Goal: Information Seeking & Learning: Learn about a topic

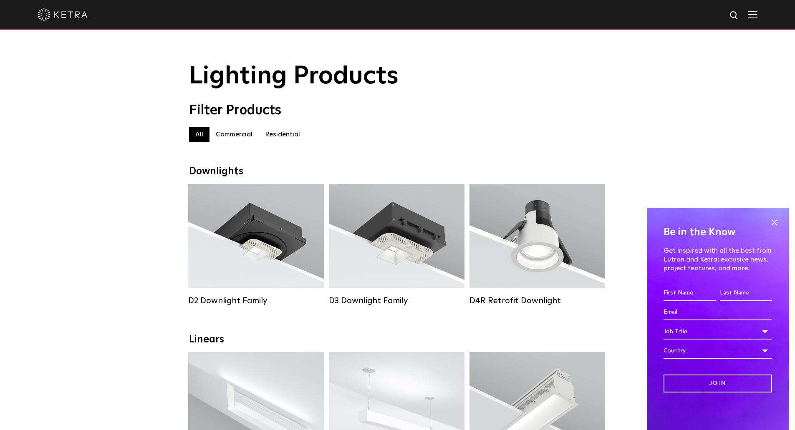
click at [277, 139] on label "Residential" at bounding box center [283, 134] width 48 height 15
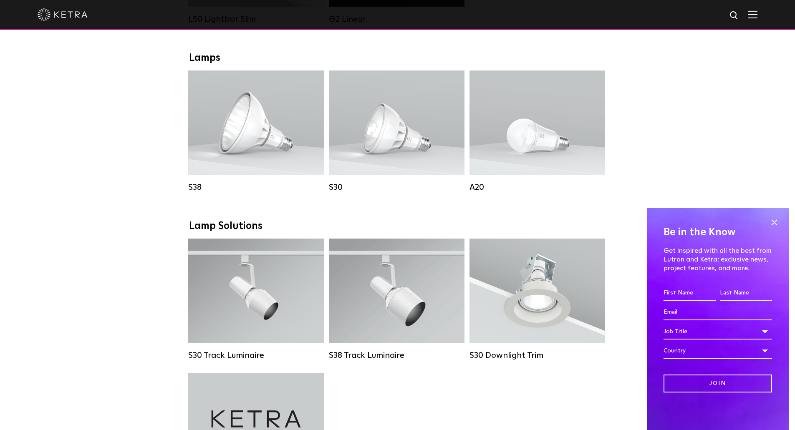
scroll to position [459, 0]
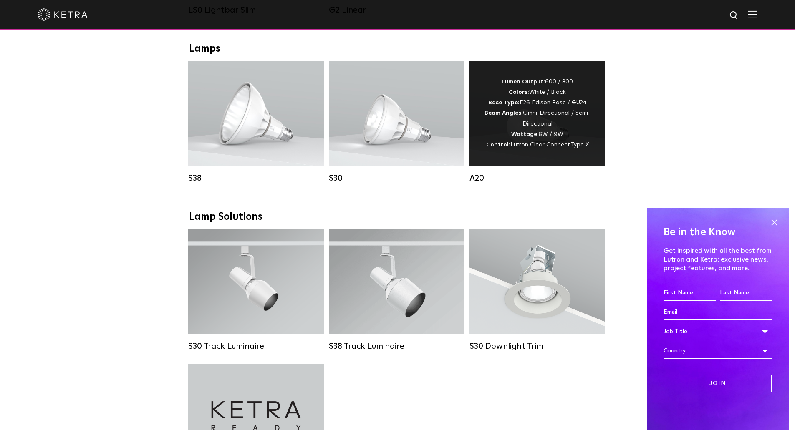
click at [525, 148] on span "Lutron Clear Connect Type X" at bounding box center [549, 145] width 78 height 6
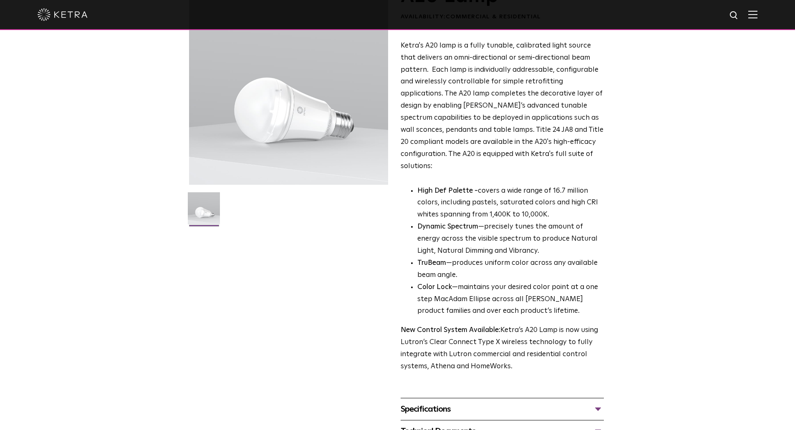
scroll to position [167, 0]
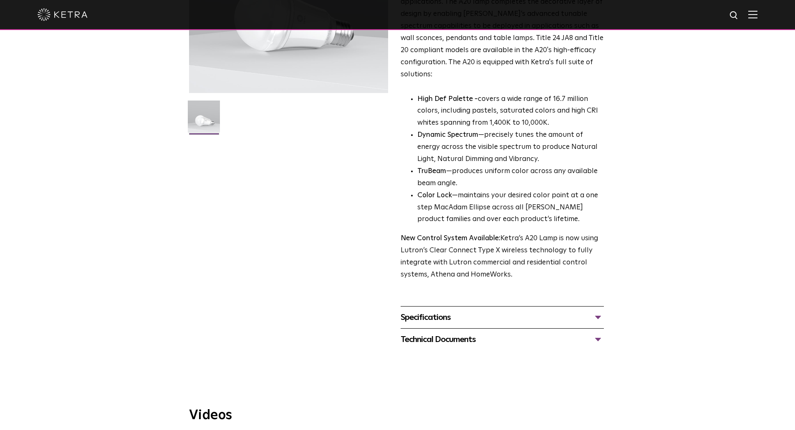
click at [469, 311] on div "Specifications" at bounding box center [502, 317] width 203 height 13
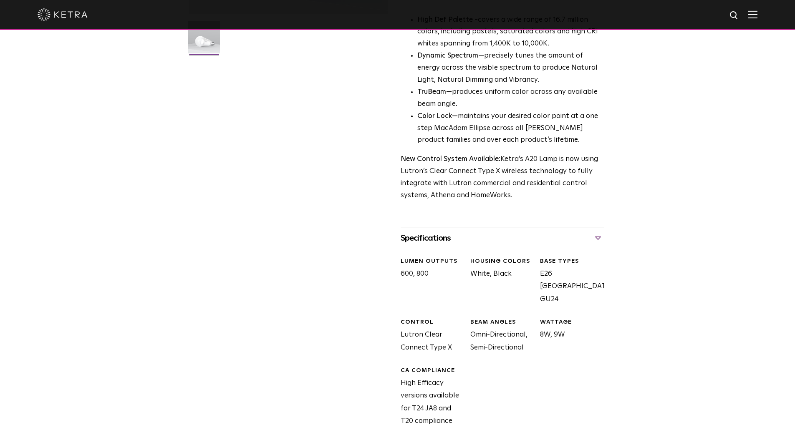
scroll to position [209, 0]
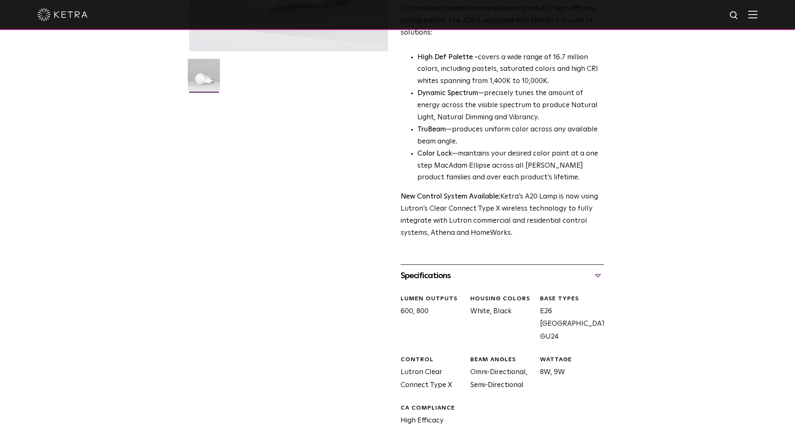
click at [539, 305] on div "BASE TYPES E26 [GEOGRAPHIC_DATA], GU24" at bounding box center [569, 319] width 70 height 48
click at [576, 323] on div "LUMEN OUTPUTS 600, 800 HOUSING COLORS White, Black BASE TYPES E26 [GEOGRAPHIC_D…" at bounding box center [499, 387] width 210 height 200
drag, startPoint x: 558, startPoint y: 313, endPoint x: 528, endPoint y: 311, distance: 29.7
click at [528, 311] on div "LUMEN OUTPUTS 600, 800 HOUSING COLORS White, Black BASE TYPES E26 [GEOGRAPHIC_D…" at bounding box center [499, 387] width 210 height 200
click at [525, 308] on div "HOUSING COLORS White, Black" at bounding box center [499, 319] width 70 height 48
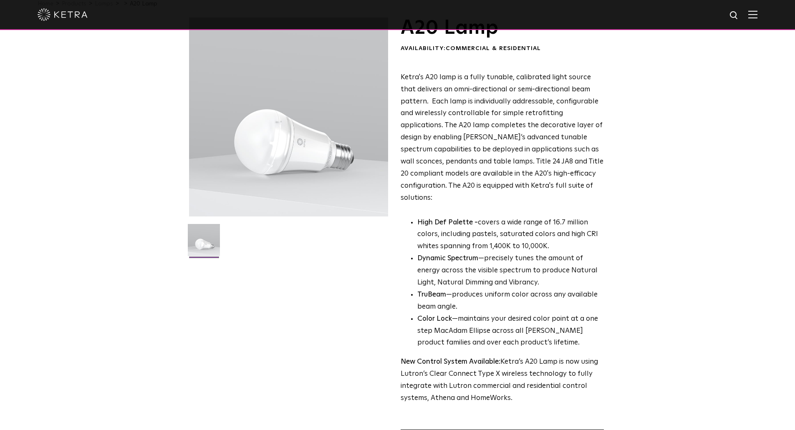
scroll to position [0, 0]
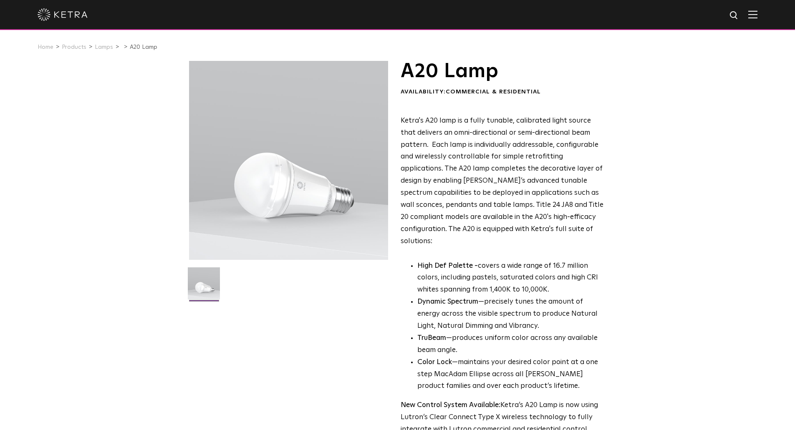
click at [275, 225] on div at bounding box center [288, 160] width 199 height 199
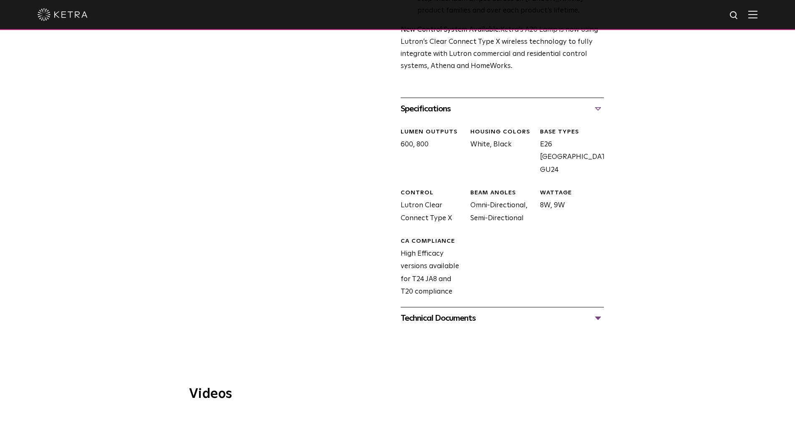
click at [462, 312] on div "Technical Documents" at bounding box center [502, 318] width 203 height 13
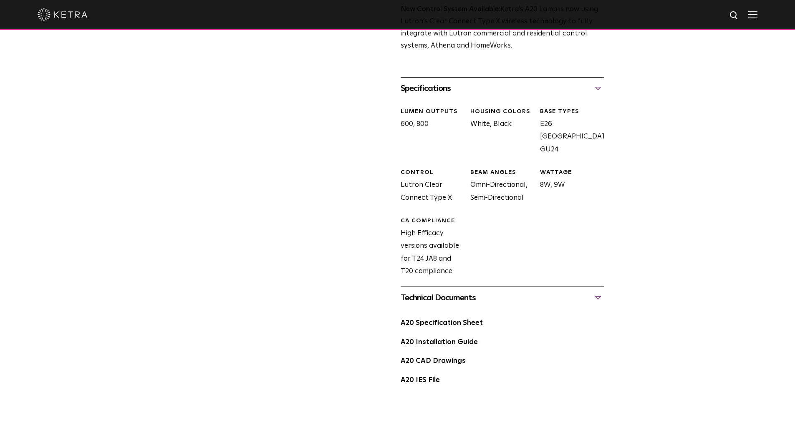
scroll to position [376, 0]
